Goal: Task Accomplishment & Management: Manage account settings

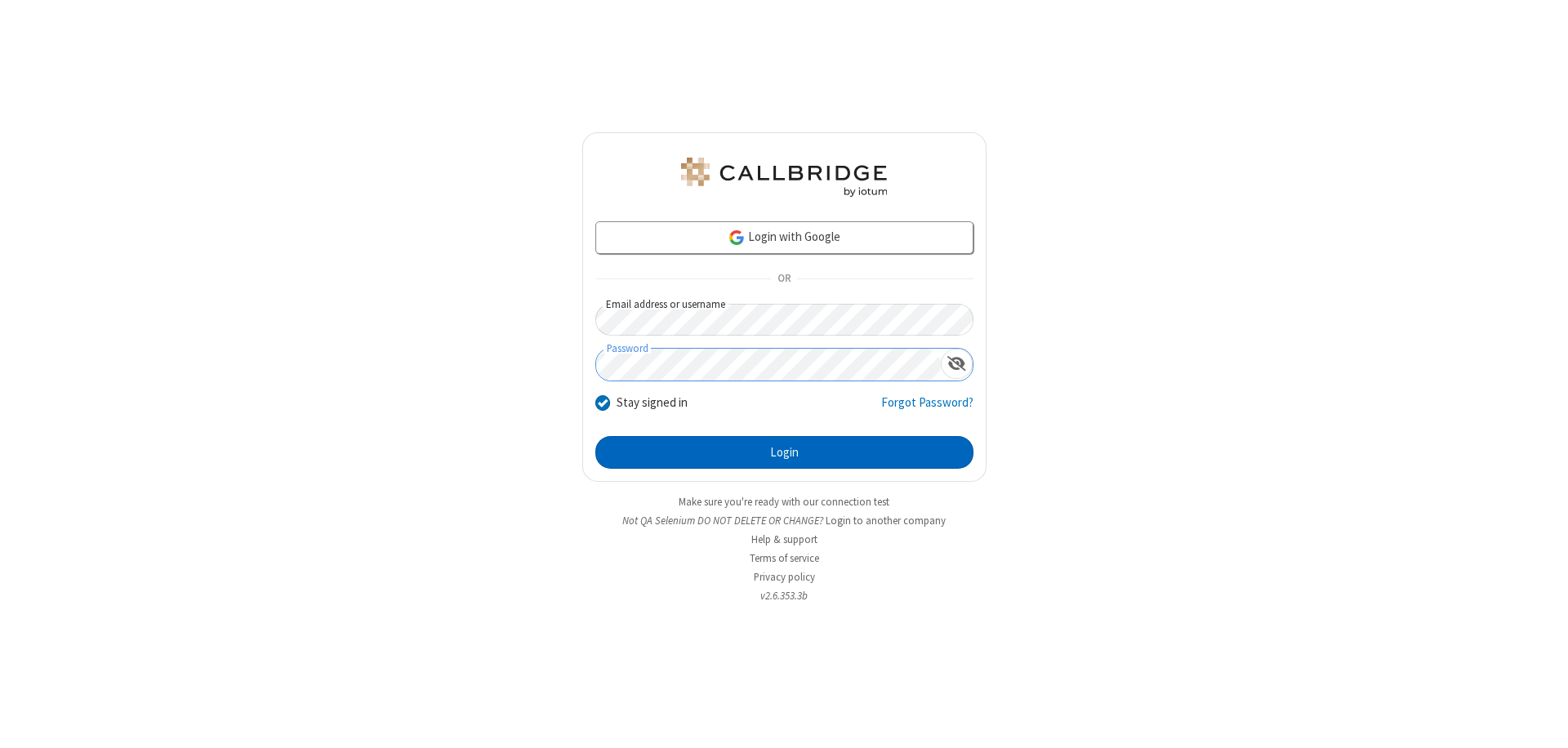
click at [784, 453] on button "Login" at bounding box center [784, 452] width 378 height 32
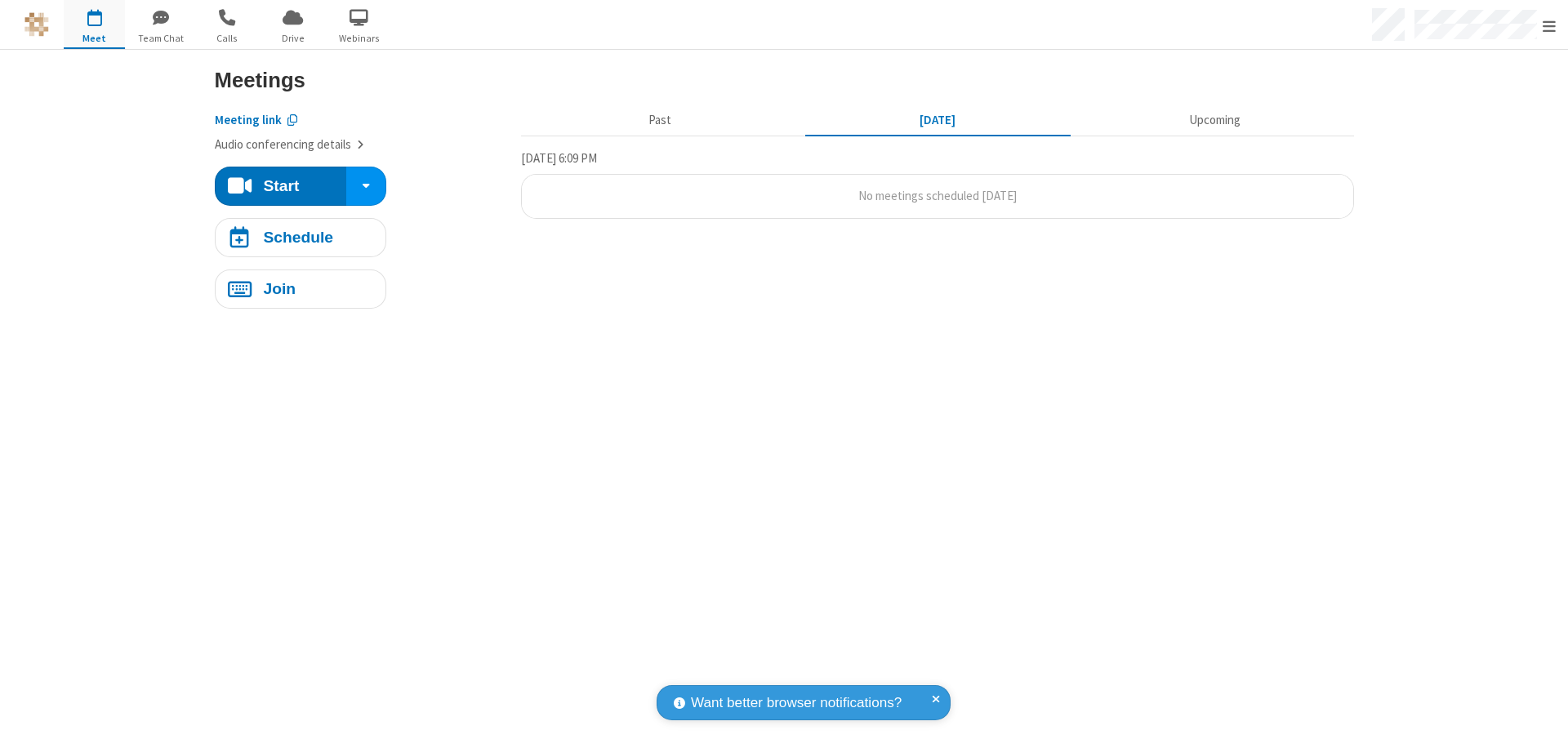
click at [1549, 26] on span "Open menu" at bounding box center [1549, 26] width 13 height 17
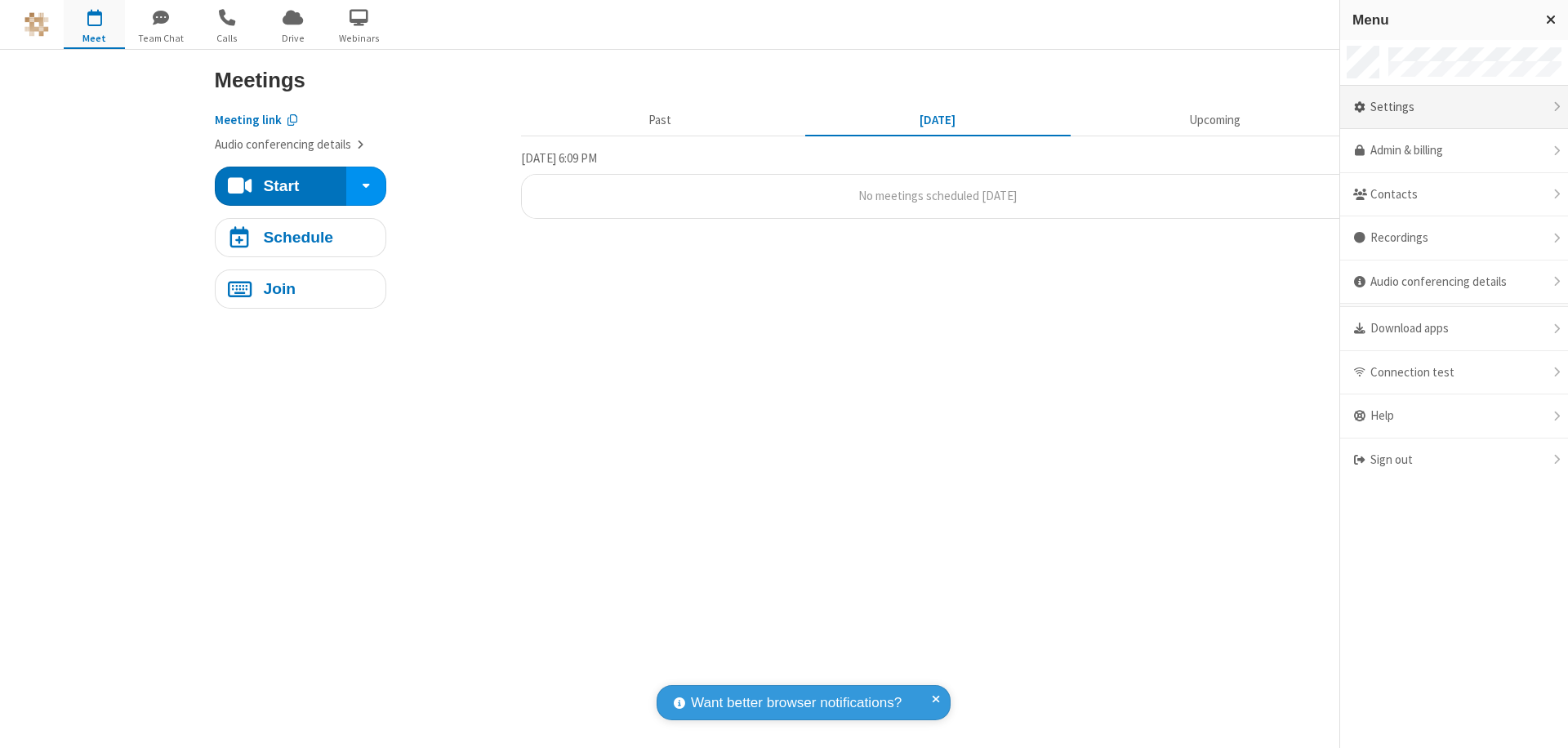
click at [1453, 107] on div "Settings" at bounding box center [1453, 108] width 228 height 44
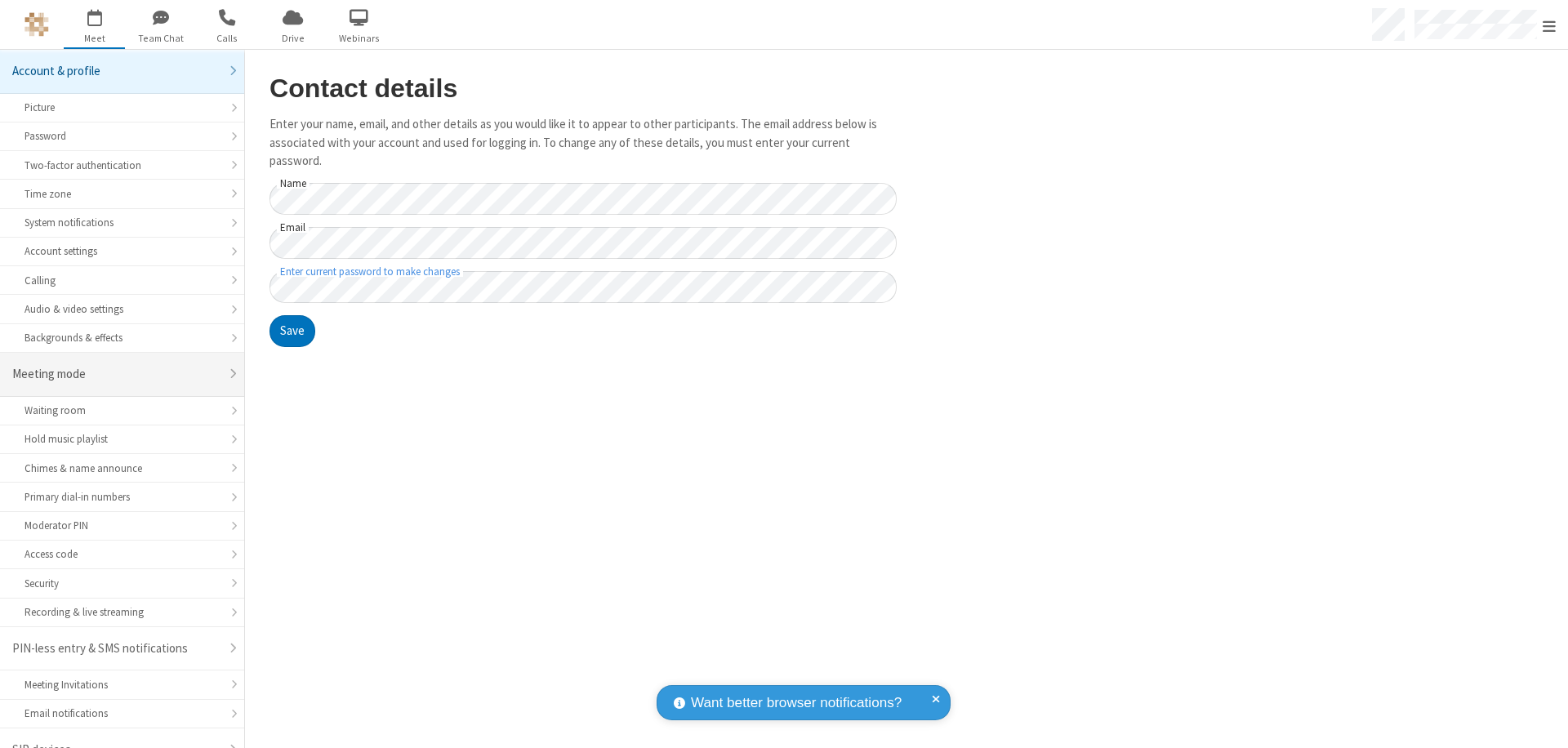
click at [116, 365] on div "Meeting mode" at bounding box center [116, 374] width 208 height 19
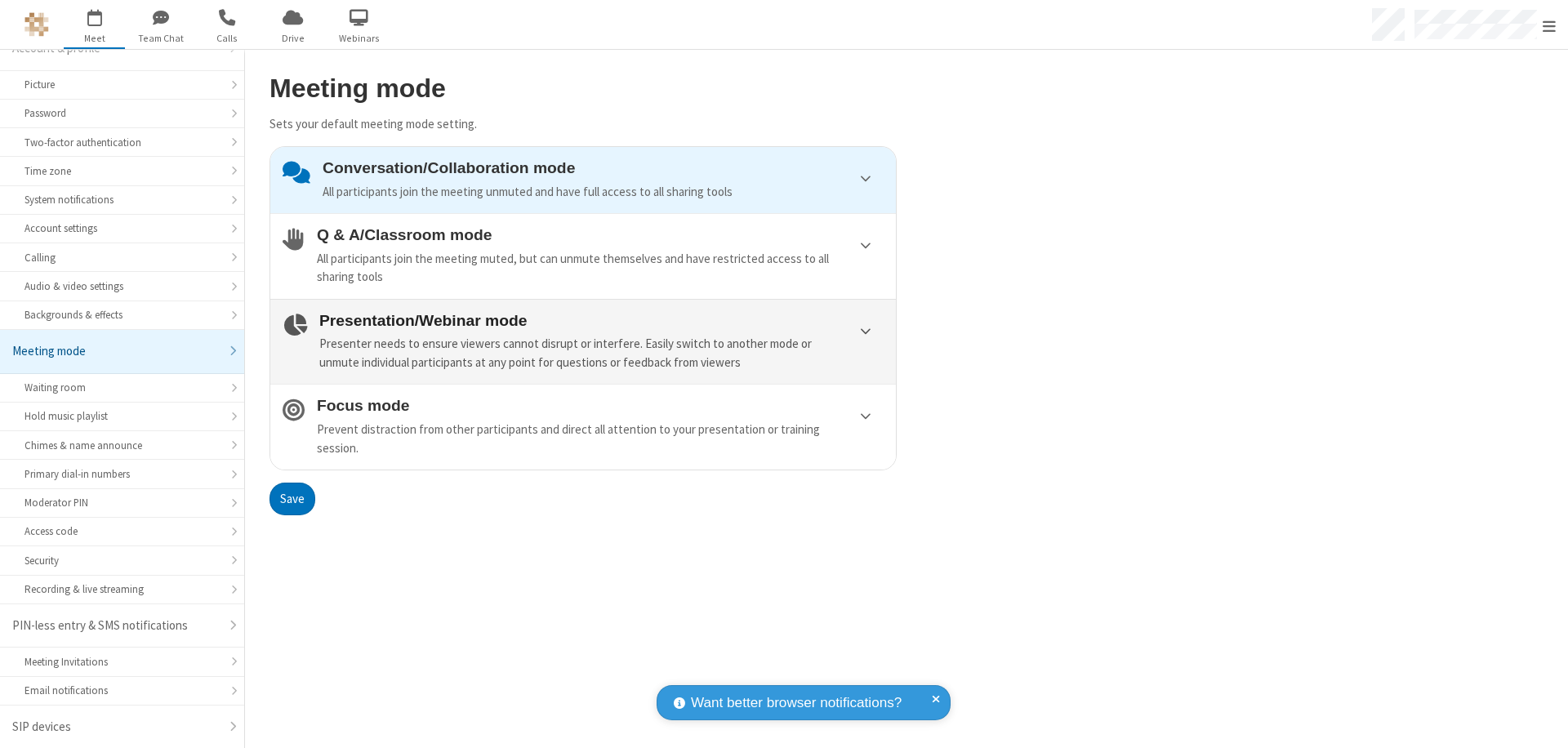
click at [583, 341] on div "Presenter needs to ensure viewers cannot disrupt or interfere. Easily switch to…" at bounding box center [602, 353] width 564 height 36
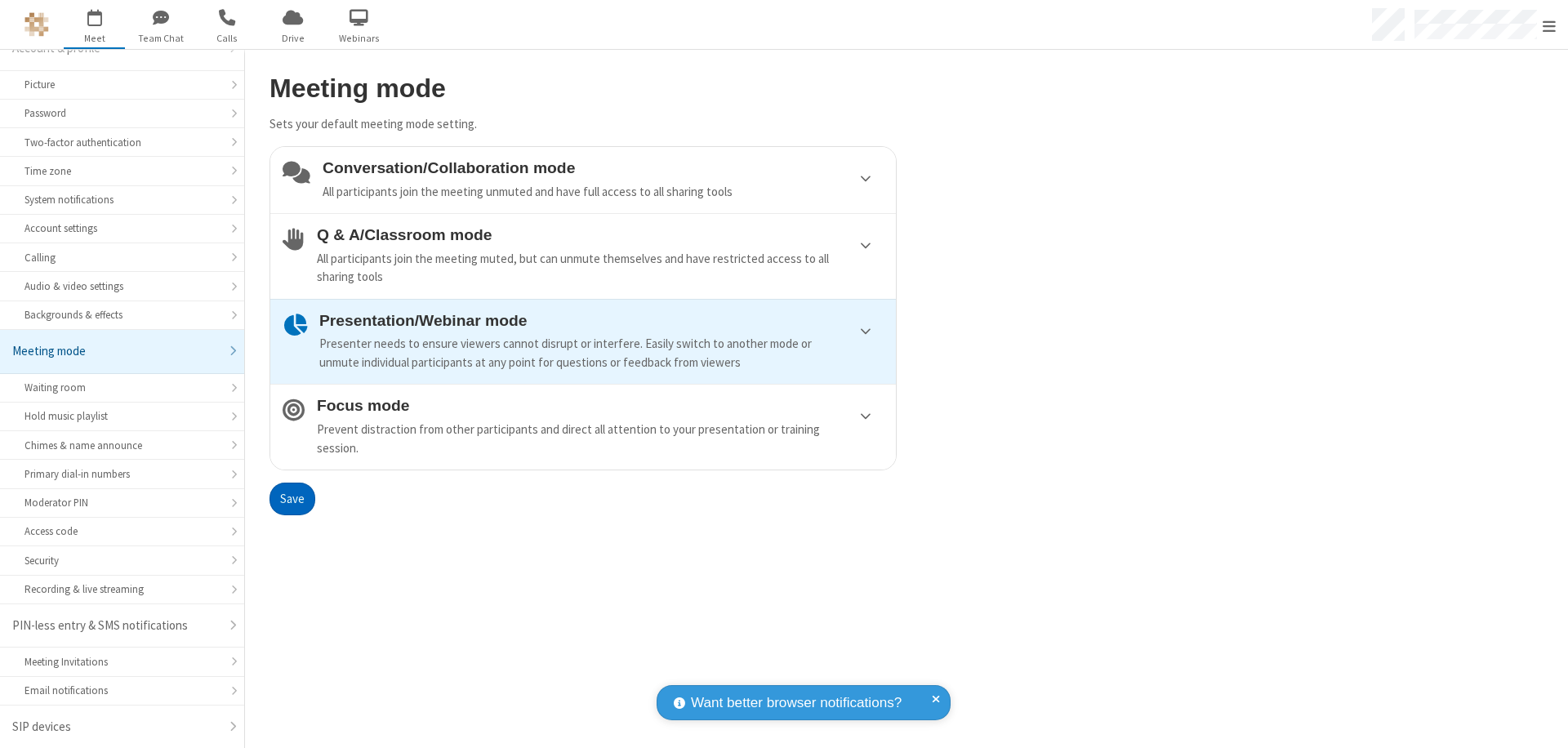
click at [291, 498] on button "Save" at bounding box center [292, 498] width 46 height 32
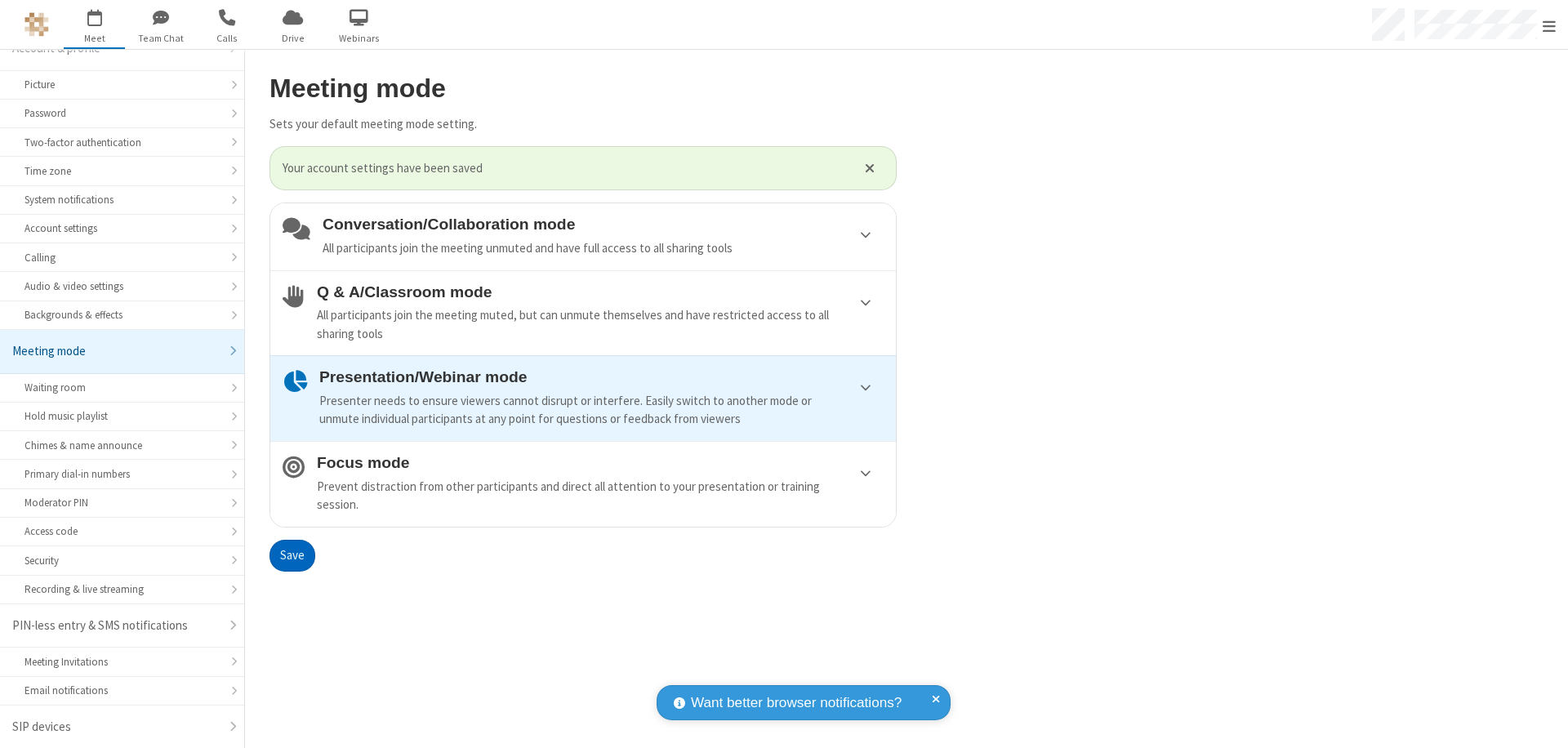
click at [1549, 25] on span "Open menu" at bounding box center [1549, 26] width 13 height 17
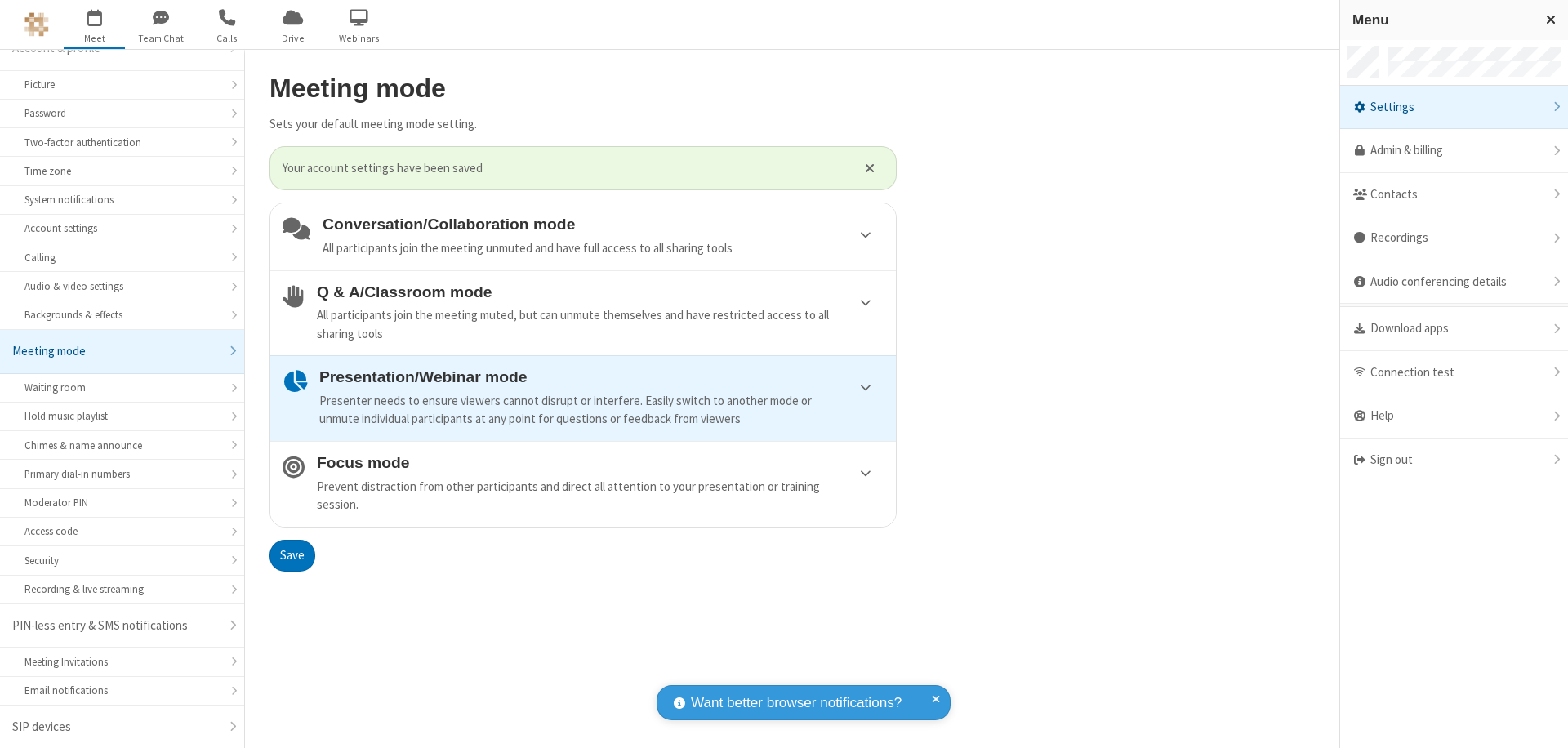
click at [1453, 460] on div "Sign out" at bounding box center [1453, 460] width 228 height 43
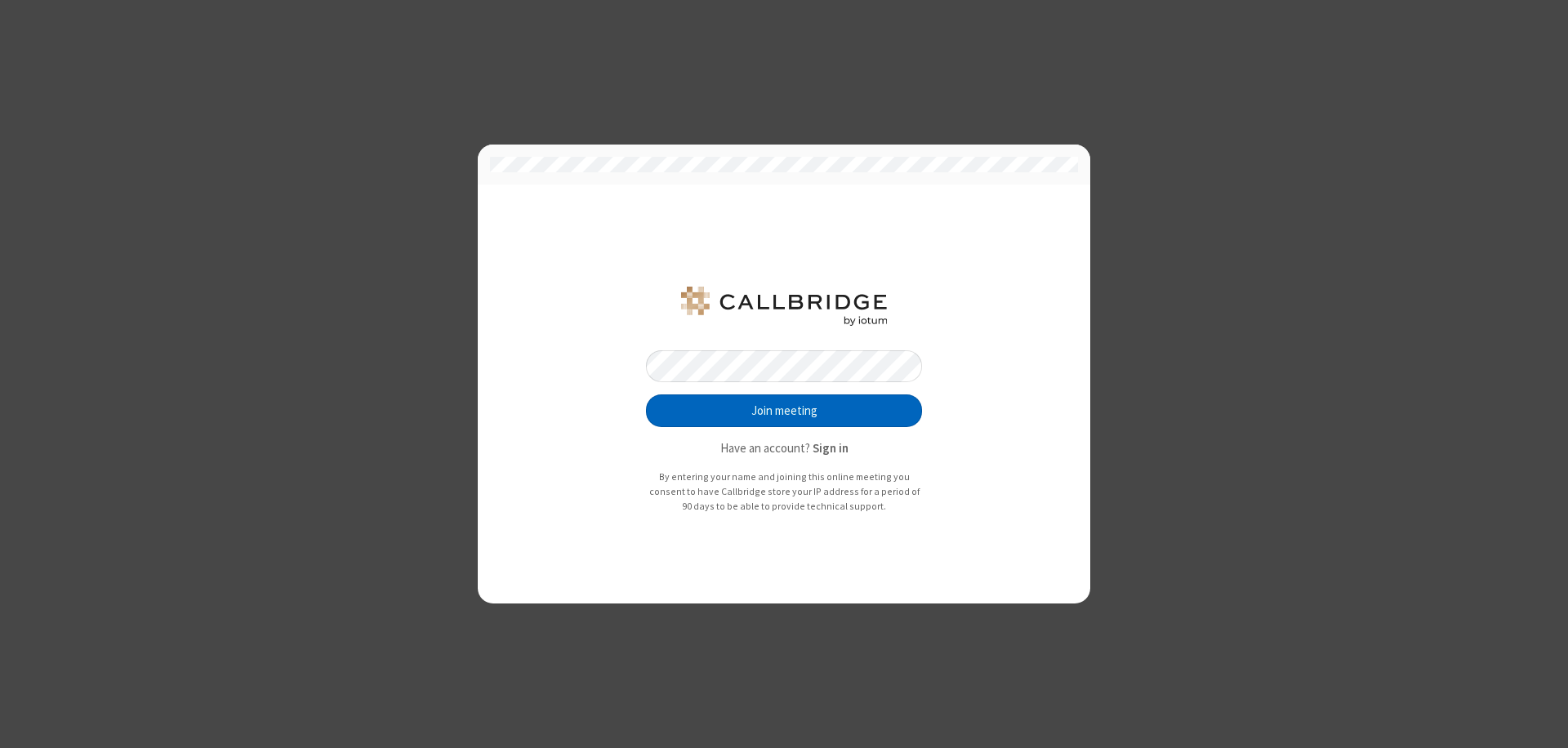
click at [784, 410] on button "Join meeting" at bounding box center [784, 410] width 276 height 32
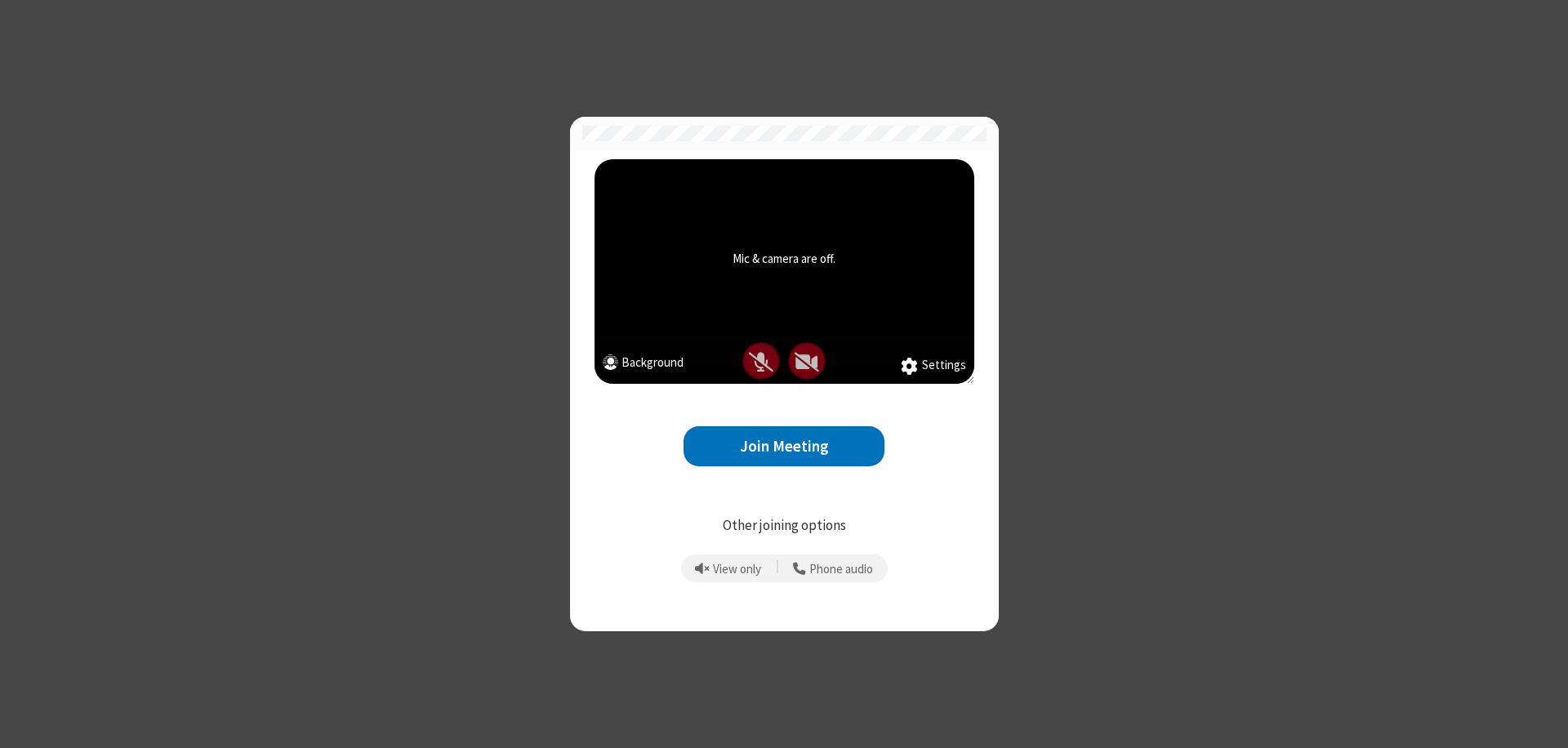
click at [784, 446] on button "Join Meeting" at bounding box center [784, 446] width 201 height 40
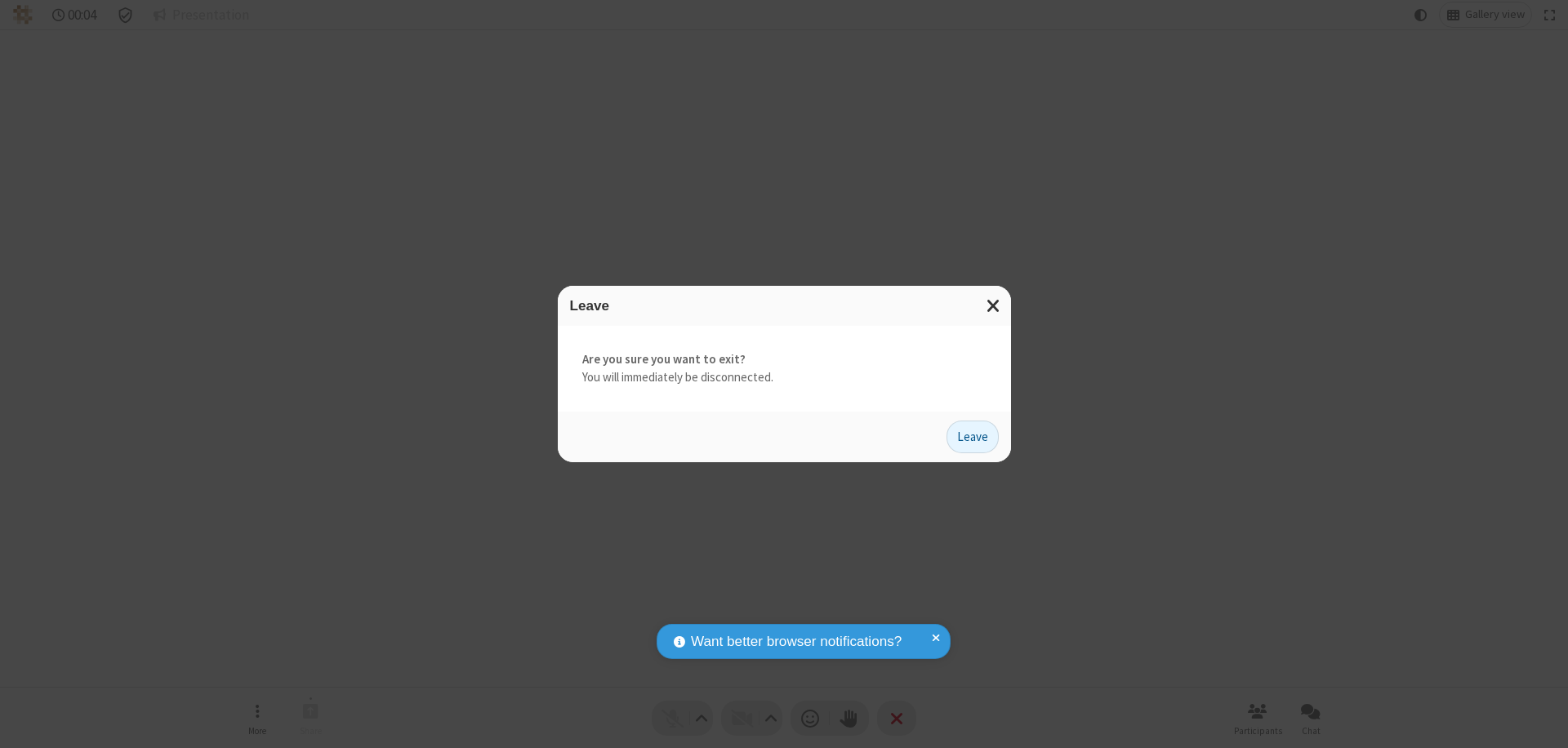
click at [972, 436] on button "Leave" at bounding box center [972, 436] width 52 height 32
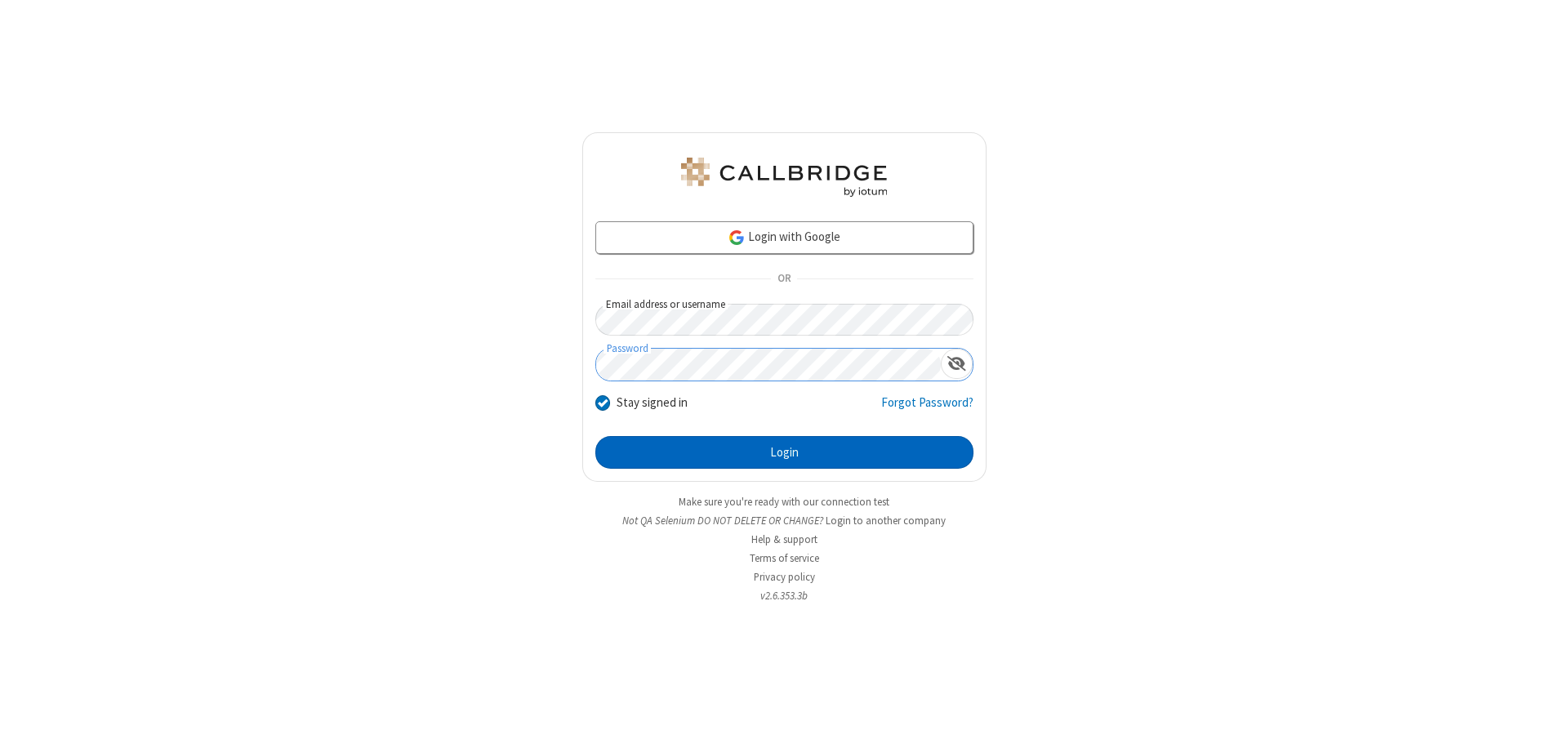
click at [784, 453] on button "Login" at bounding box center [784, 452] width 378 height 32
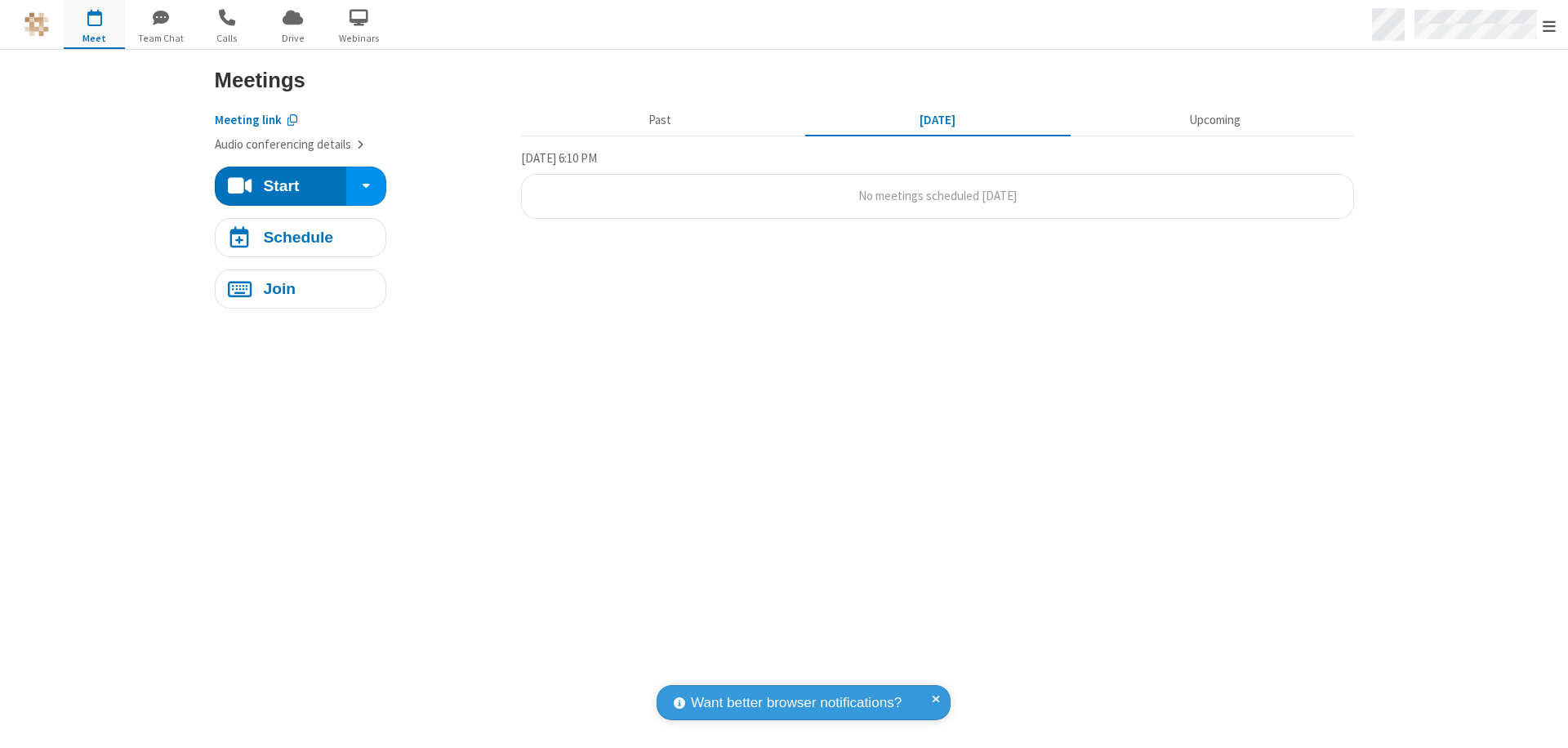
click at [1549, 26] on span "Open menu" at bounding box center [1549, 26] width 13 height 17
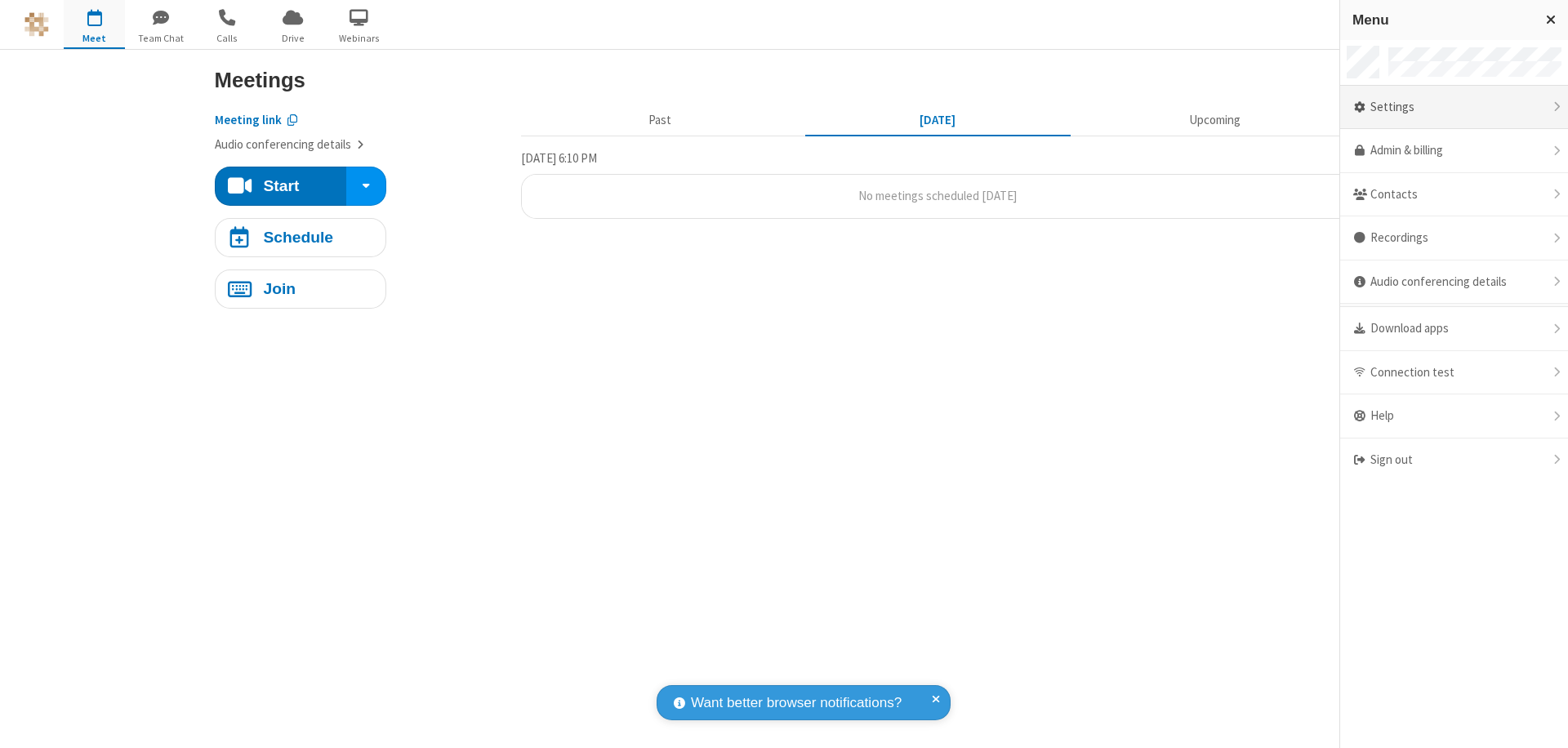
click at [1453, 107] on div "Settings" at bounding box center [1453, 108] width 228 height 44
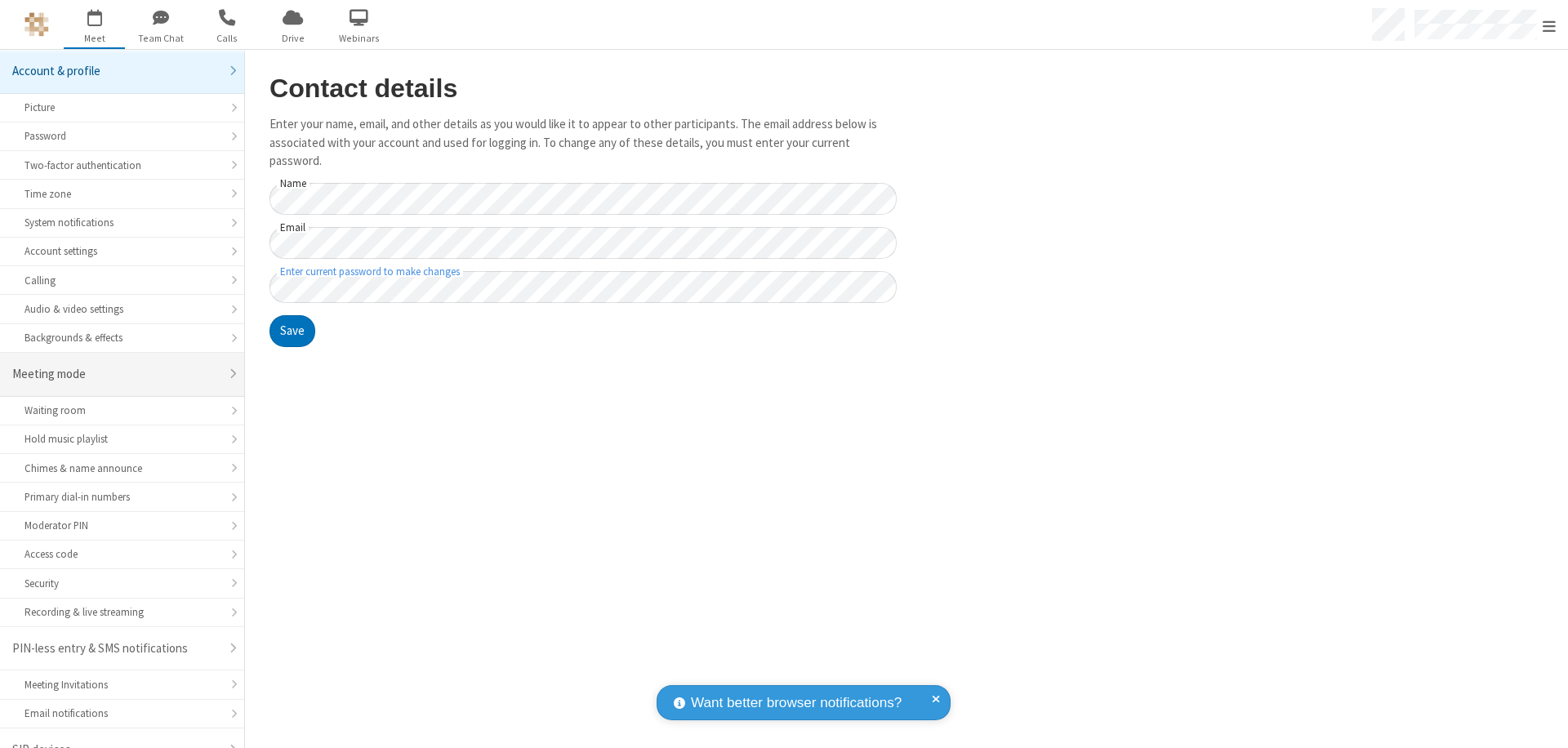
click at [116, 365] on div "Meeting mode" at bounding box center [116, 374] width 208 height 19
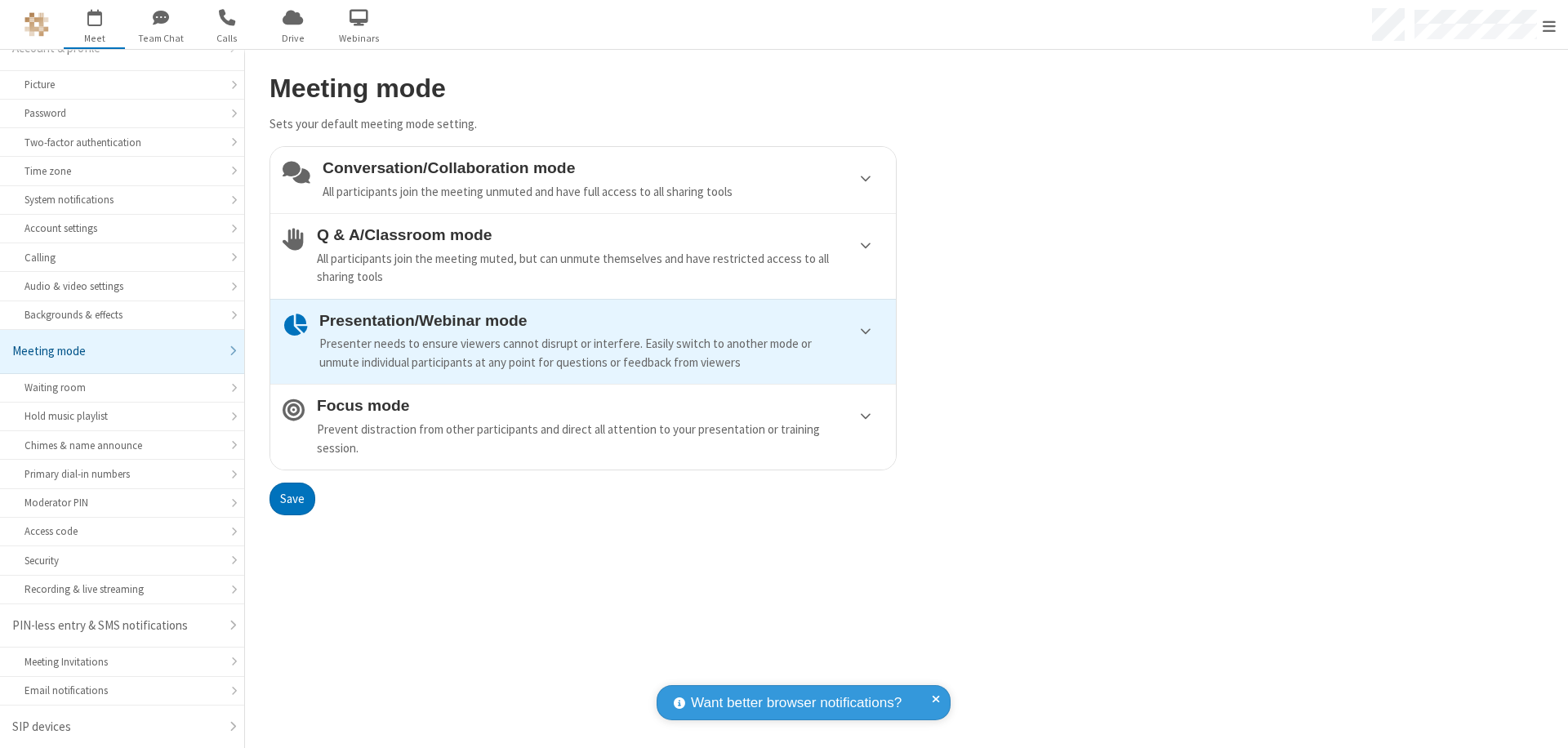
click at [583, 180] on div "Conversation/Collaboration mode All participants join the meeting unmuted and h…" at bounding box center [603, 180] width 561 height 41
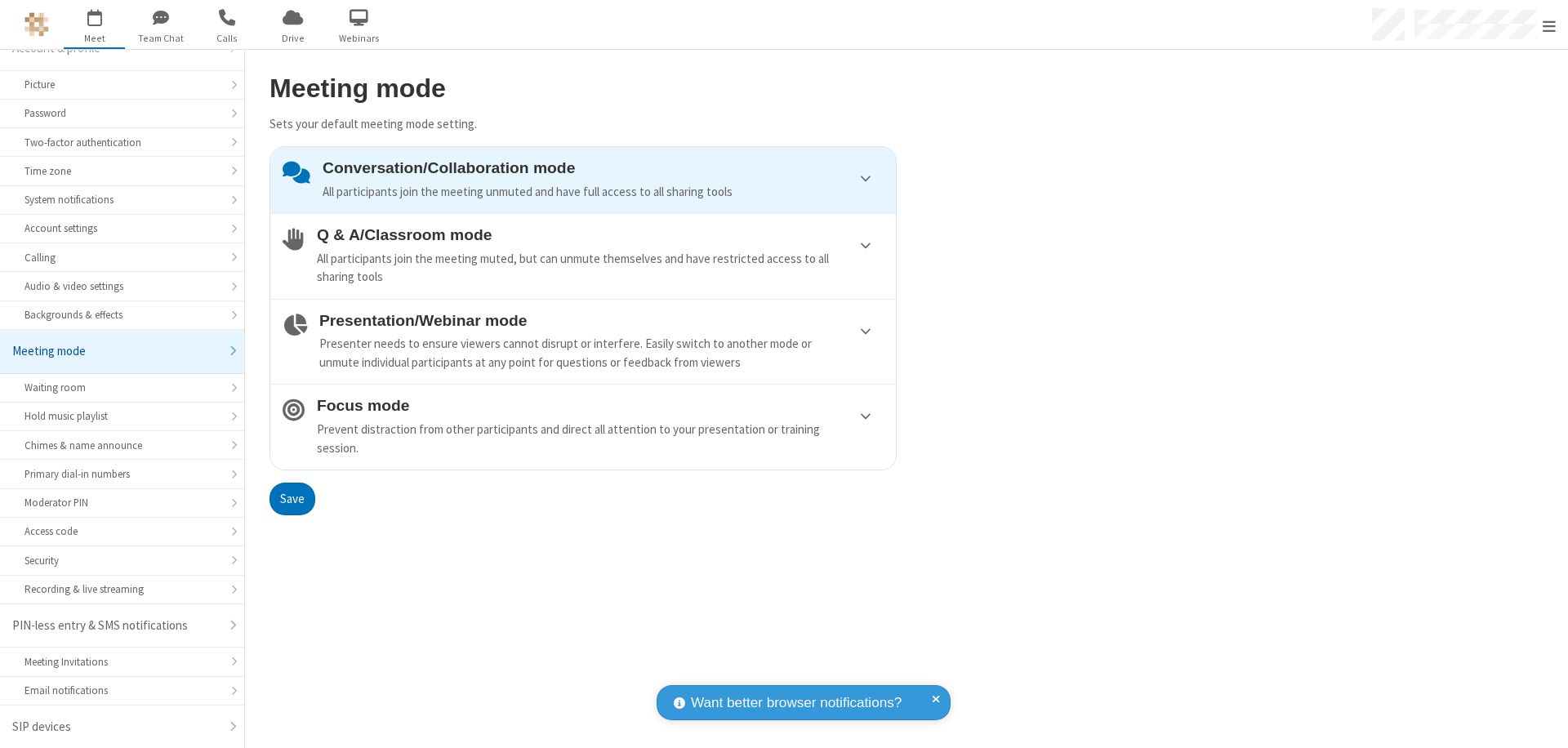
click at [291, 498] on button "Save" at bounding box center [292, 498] width 46 height 32
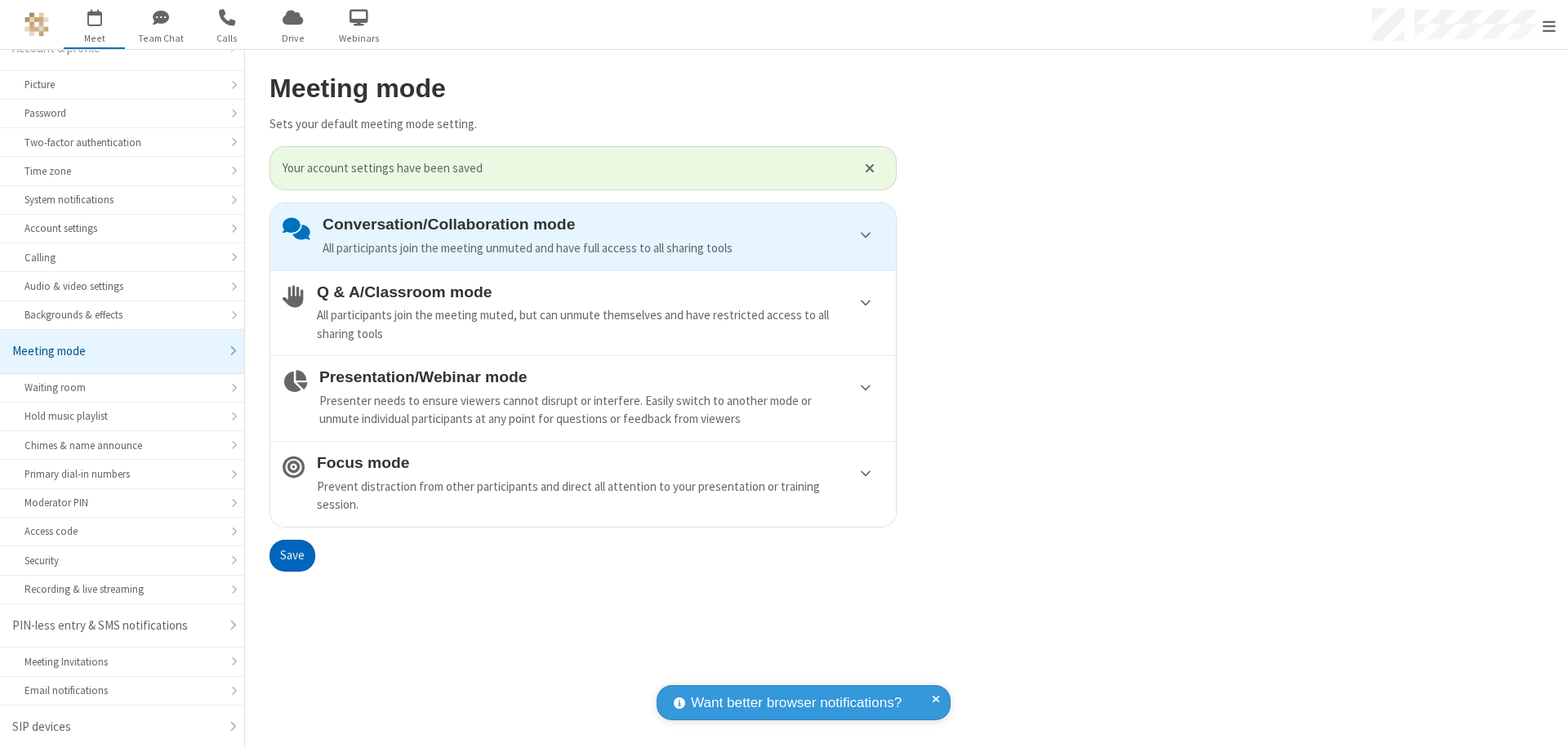
click at [1549, 25] on span "Open menu" at bounding box center [1549, 26] width 13 height 17
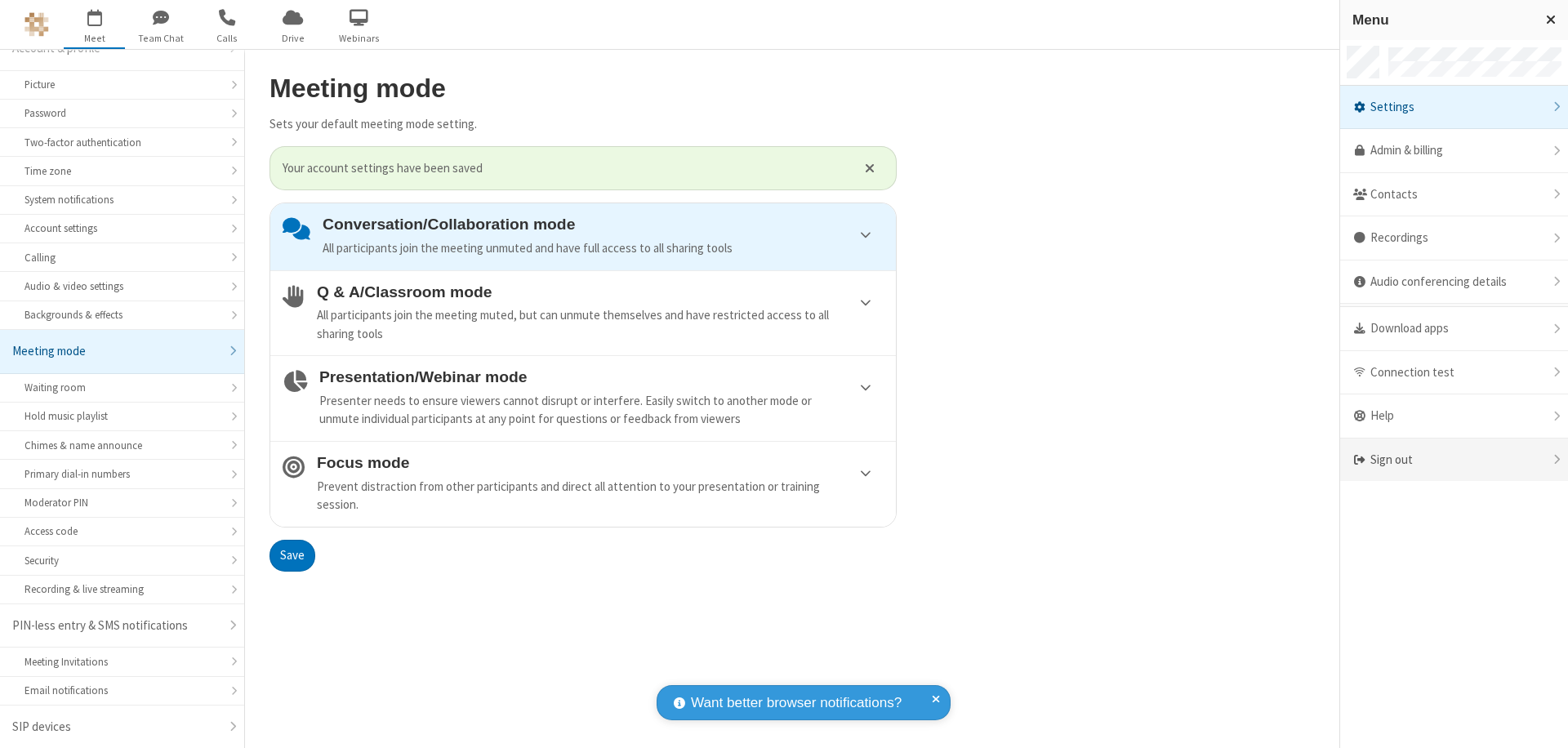
click at [1453, 460] on div "Sign out" at bounding box center [1453, 460] width 228 height 43
